Goal: Information Seeking & Learning: Learn about a topic

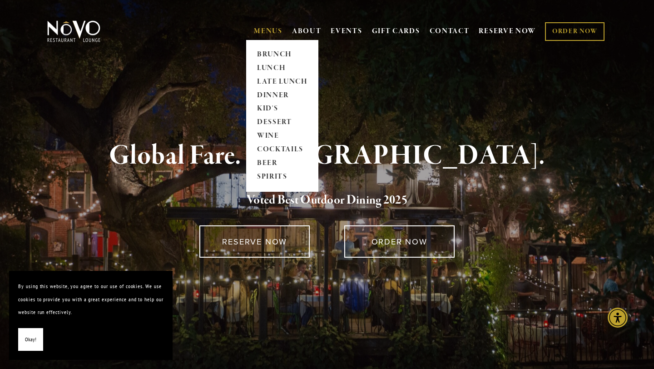
click at [268, 33] on link "MENUS" at bounding box center [268, 31] width 29 height 9
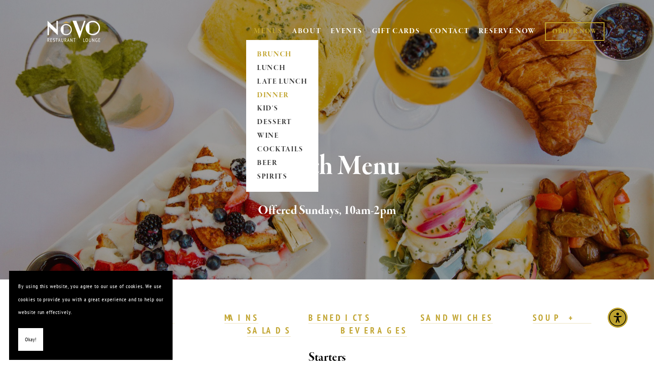
click at [265, 91] on link "DINNER" at bounding box center [282, 96] width 57 height 14
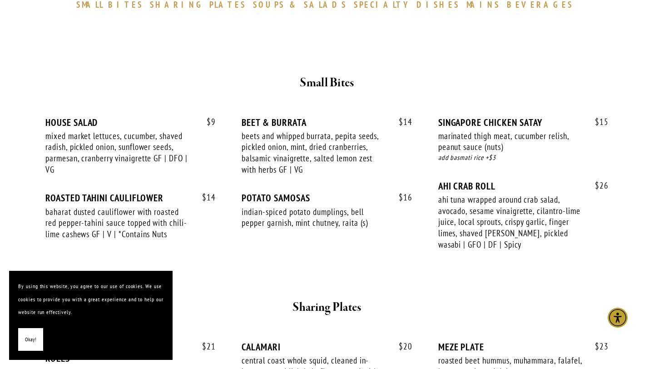
scroll to position [313, 0]
click at [31, 344] on span "Okay!" at bounding box center [30, 339] width 11 height 13
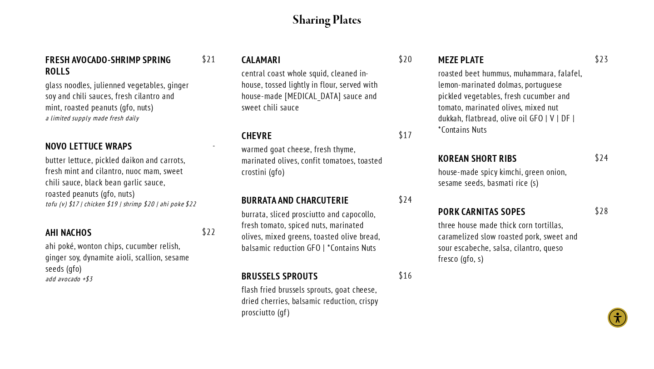
scroll to position [601, 0]
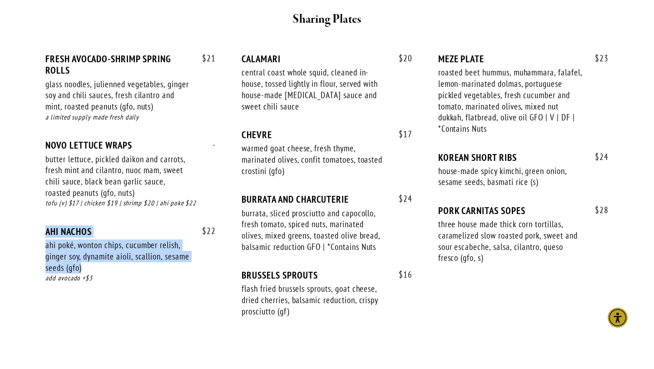
drag, startPoint x: 116, startPoint y: 271, endPoint x: 43, endPoint y: 234, distance: 82.4
click at [42, 234] on div "$ 21 FRESH AVOCADO-SHRIMP SPRING ROLLS glass noodles, julienned vegetables, gin…" at bounding box center [327, 189] width 578 height 305
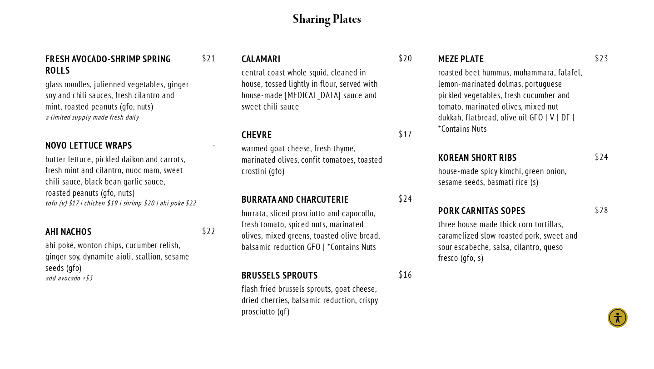
click at [411, 320] on div "$ 16 BRUSSELS SPROUTS flash fried brussels sprouts, goat cheese, dried cherries…" at bounding box center [326, 301] width 170 height 64
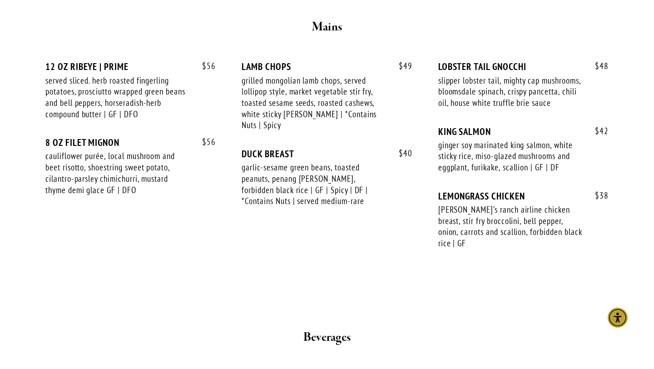
scroll to position [1539, 0]
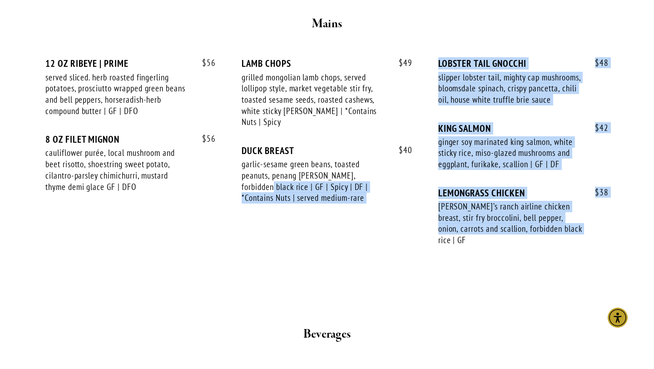
drag, startPoint x: 555, startPoint y: 253, endPoint x: 374, endPoint y: 172, distance: 198.1
click at [374, 173] on div "$ 56 12 OZ RIBEYE | PRIME served sliced. herb roasted fingerling potatoes, pros…" at bounding box center [326, 160] width 563 height 205
click at [374, 172] on div "garlic-sesame green beans, toasted peanuts, penang curry, forbidden black rice …" at bounding box center [313, 180] width 144 height 45
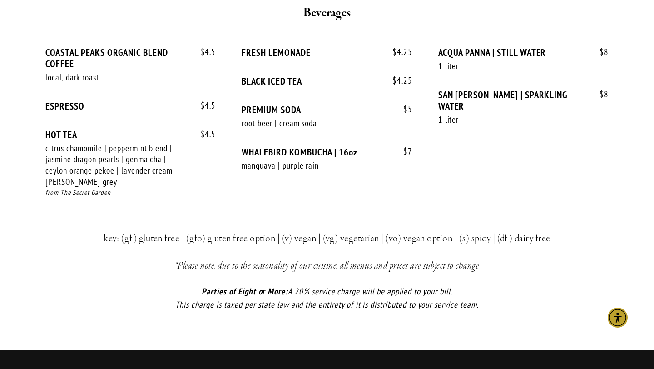
scroll to position [1856, 0]
